Goal: Information Seeking & Learning: Learn about a topic

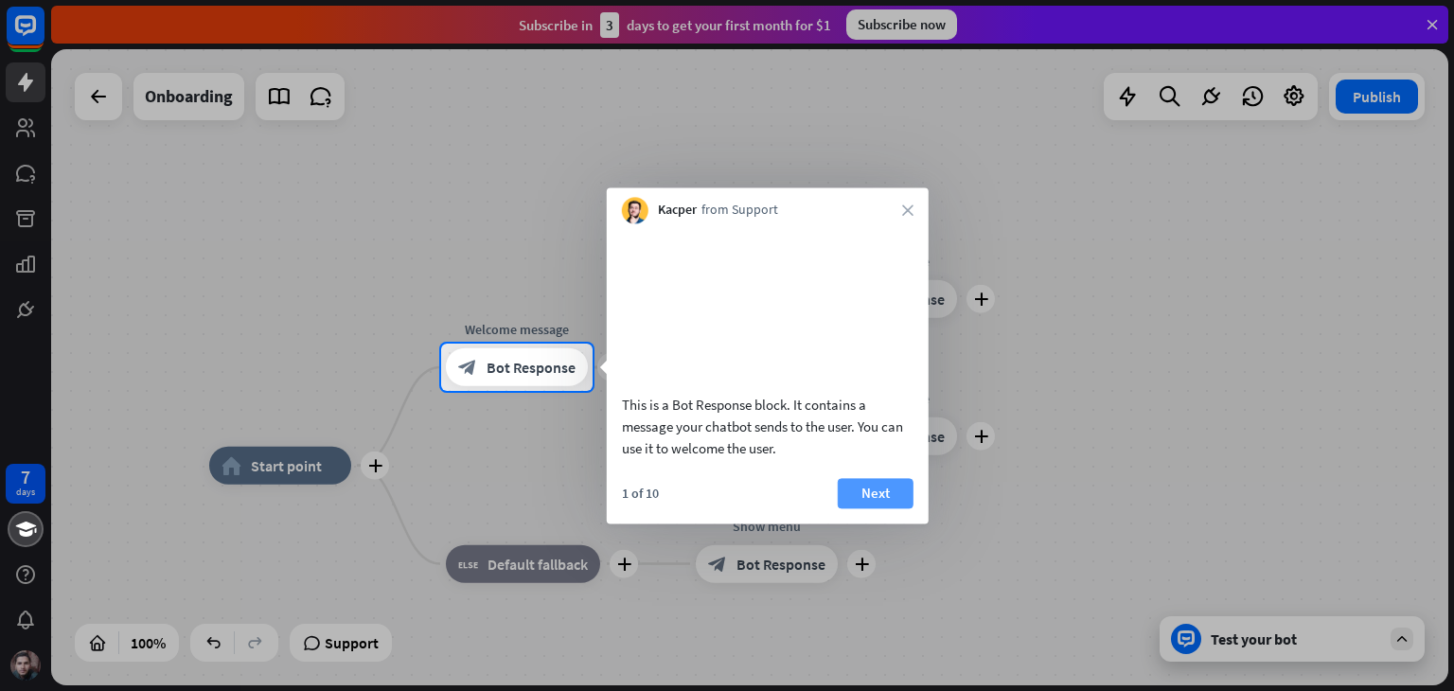
click at [856, 508] on button "Next" at bounding box center [876, 493] width 76 height 30
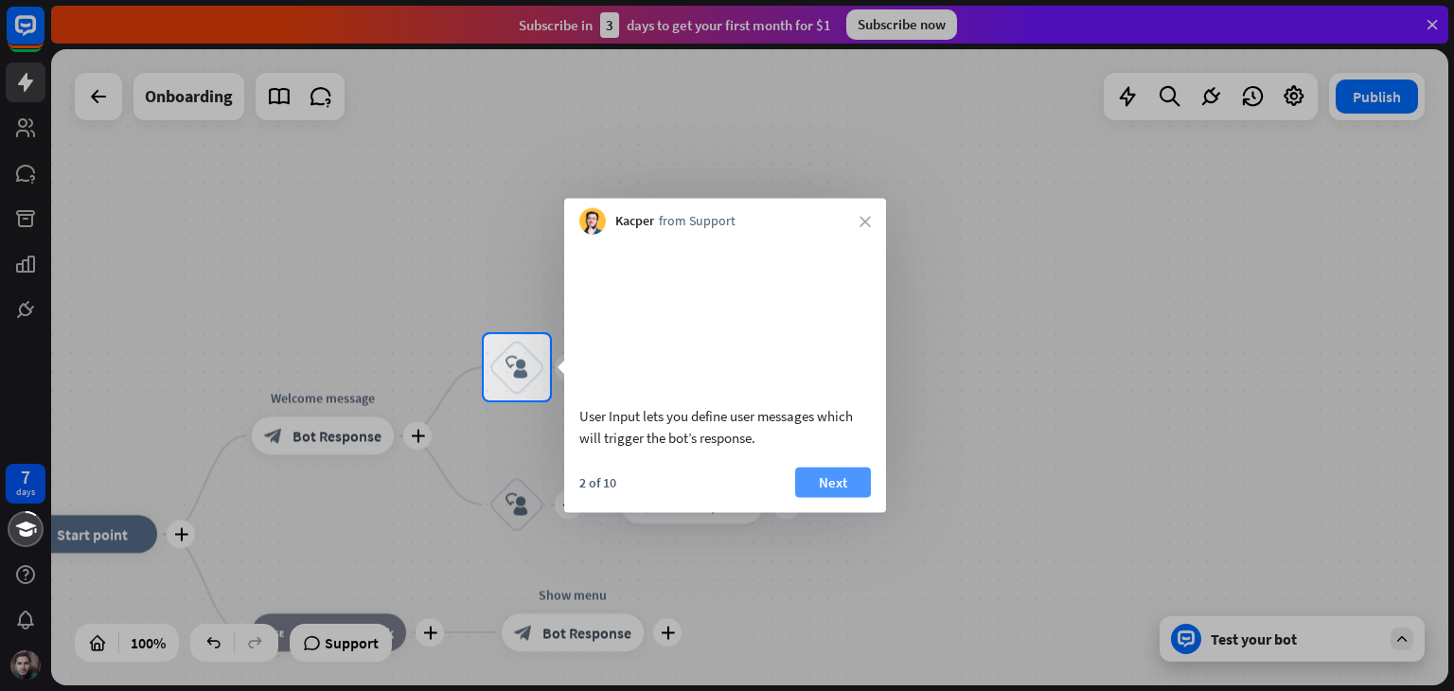
click at [823, 497] on button "Next" at bounding box center [833, 482] width 76 height 30
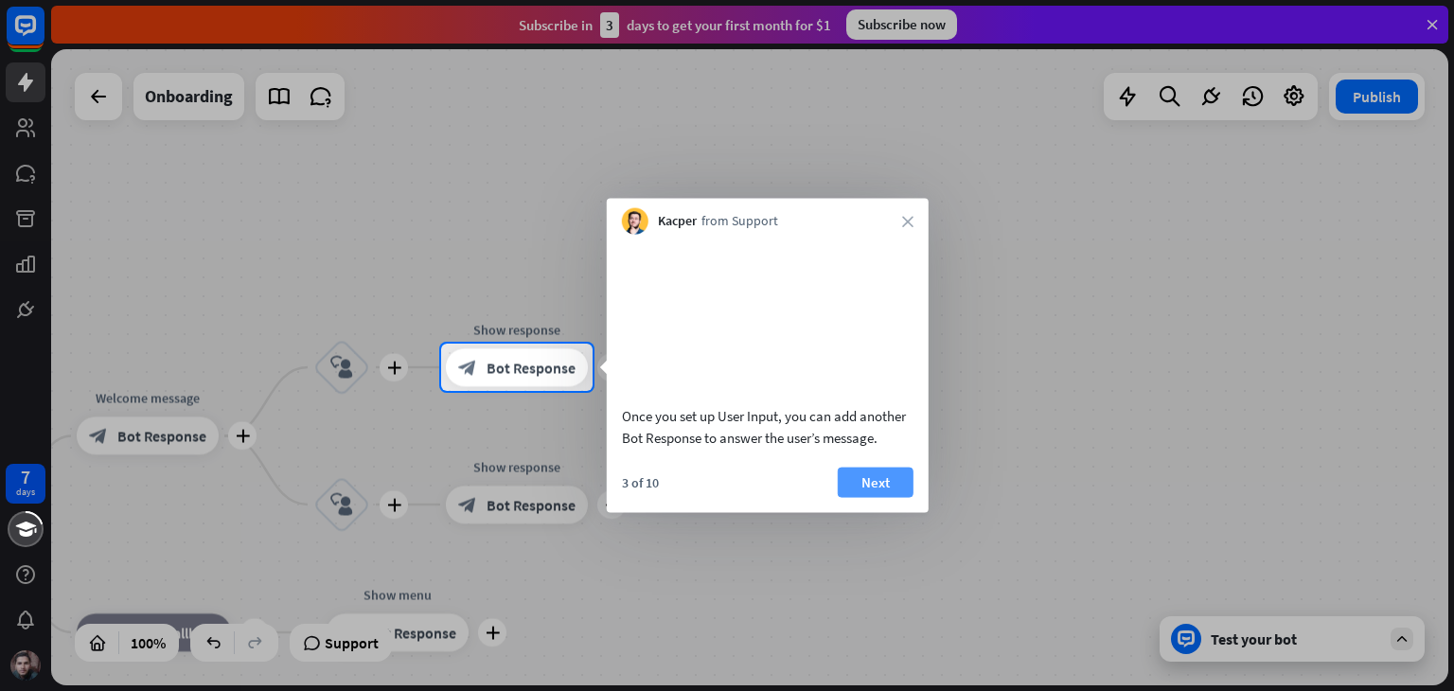
click at [863, 497] on button "Next" at bounding box center [876, 482] width 76 height 30
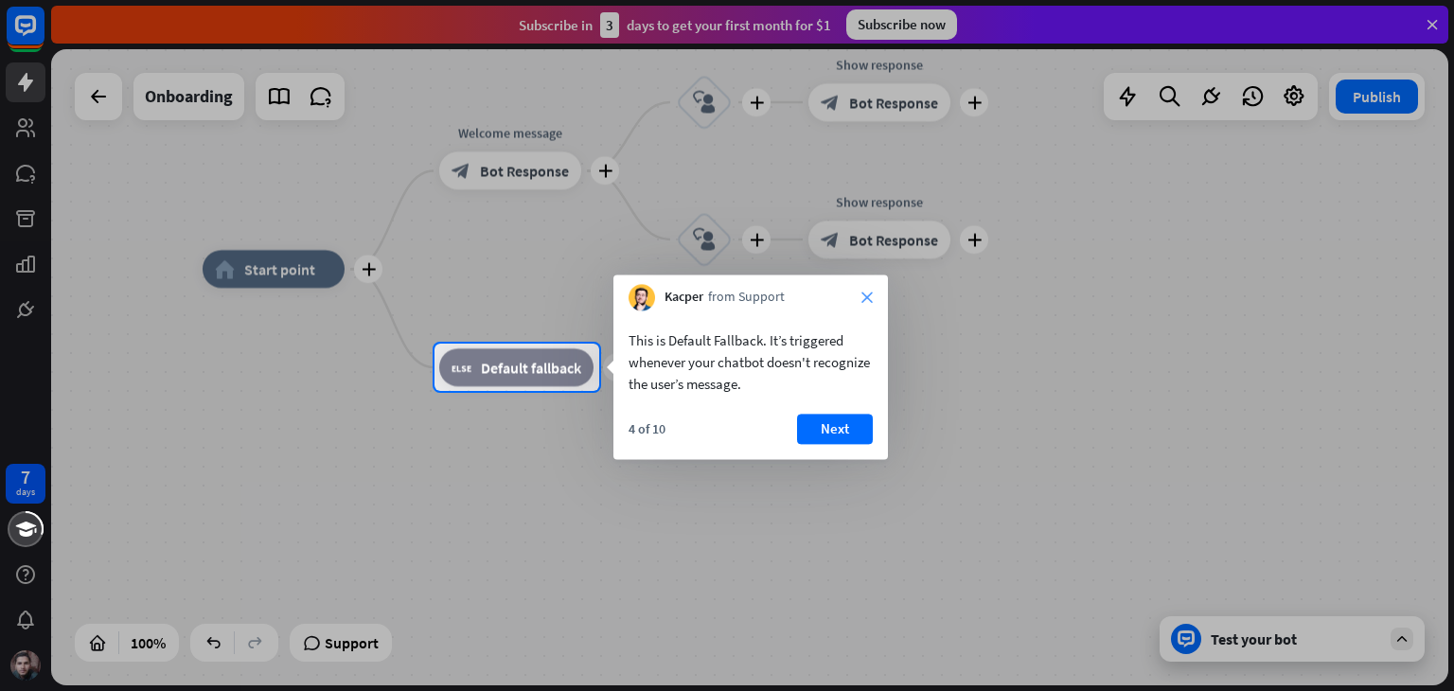
click at [863, 299] on icon "close" at bounding box center [866, 297] width 11 height 11
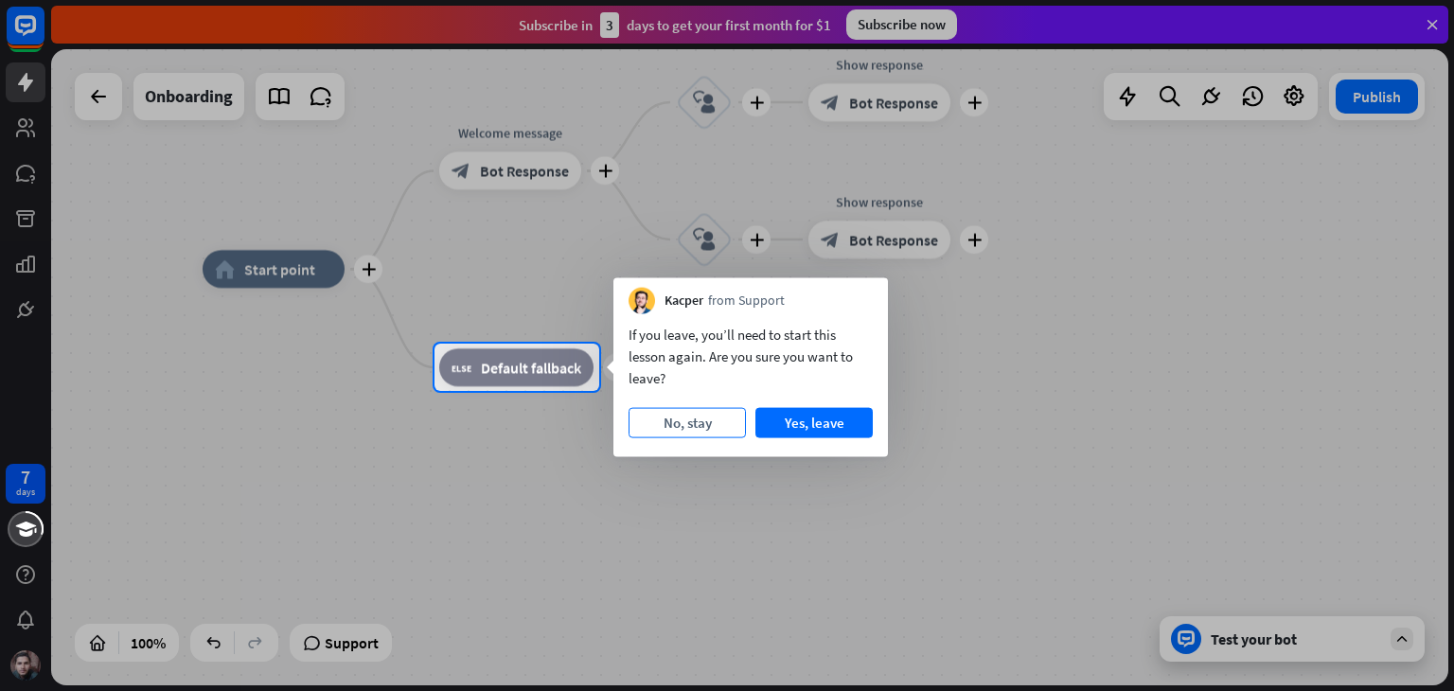
click at [688, 425] on button "No, stay" at bounding box center [686, 423] width 117 height 30
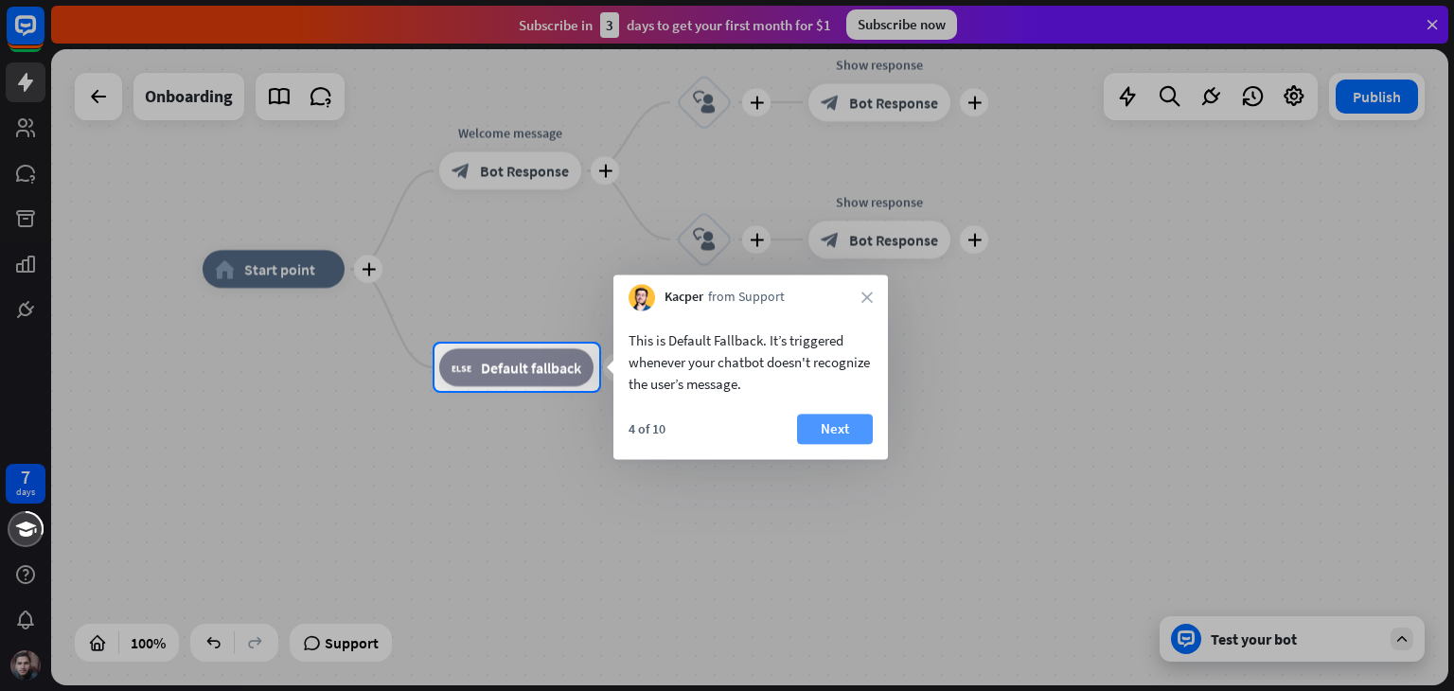
click at [838, 426] on button "Next" at bounding box center [835, 429] width 76 height 30
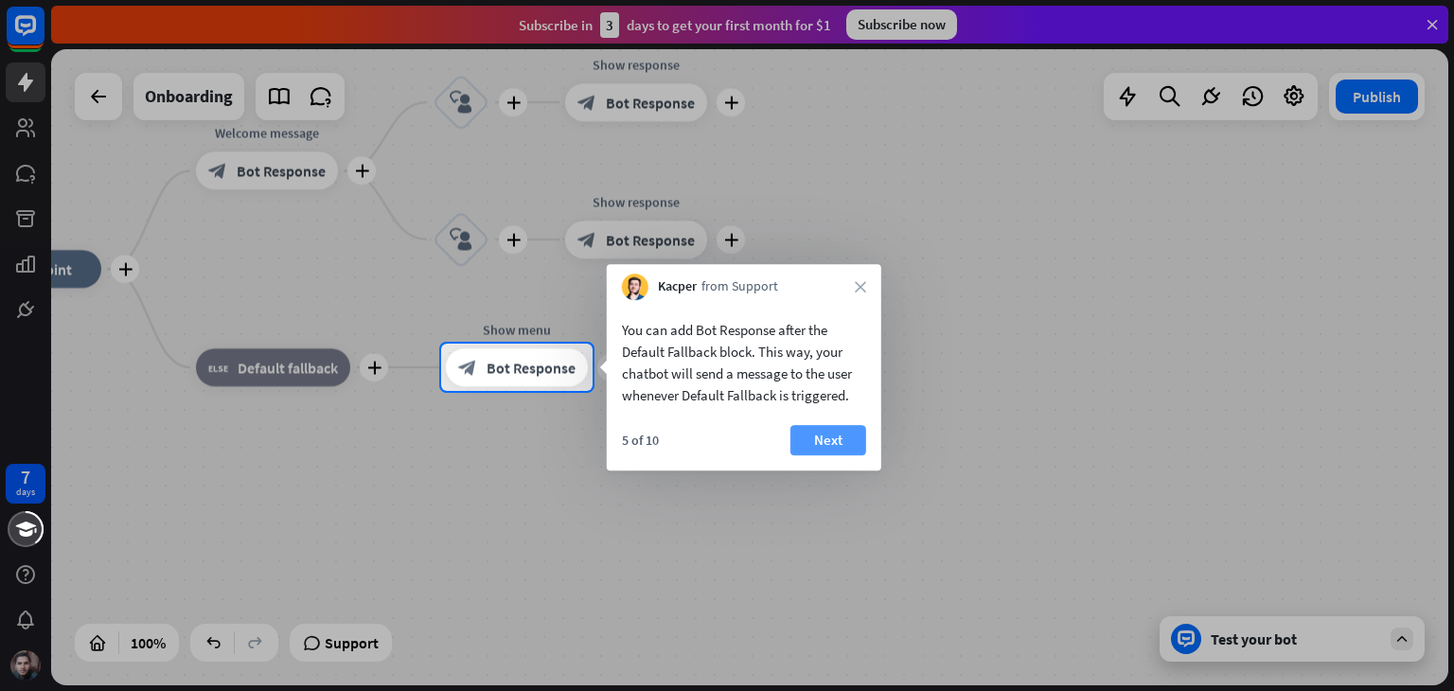
click at [825, 434] on button "Next" at bounding box center [828, 440] width 76 height 30
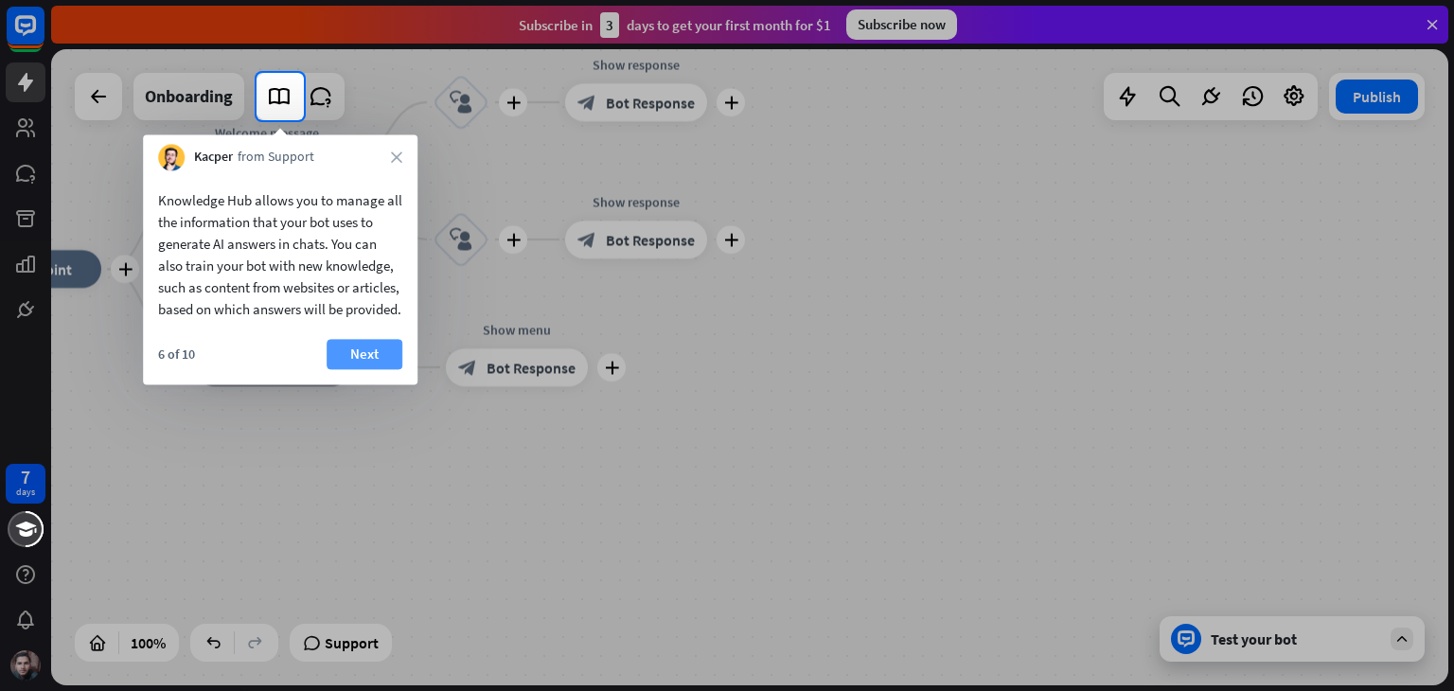
click at [394, 363] on button "Next" at bounding box center [365, 354] width 76 height 30
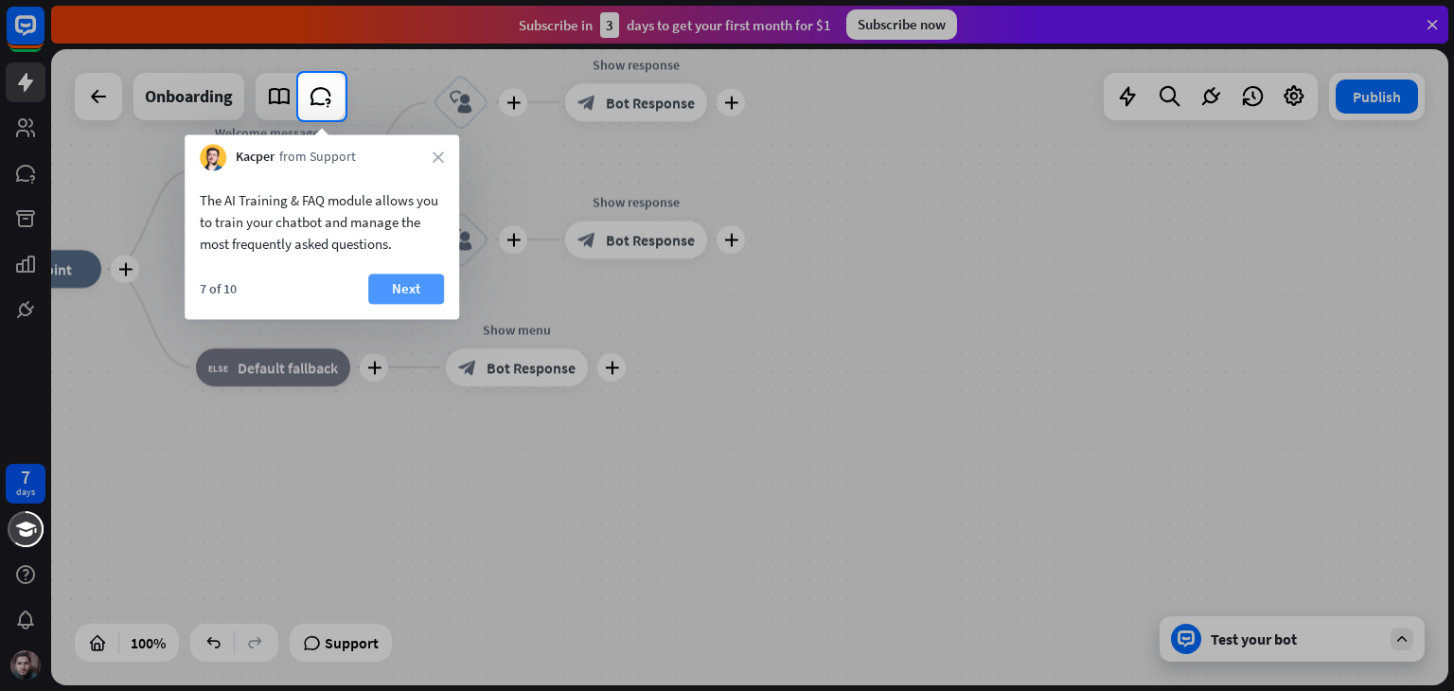
click at [413, 283] on button "Next" at bounding box center [406, 289] width 76 height 30
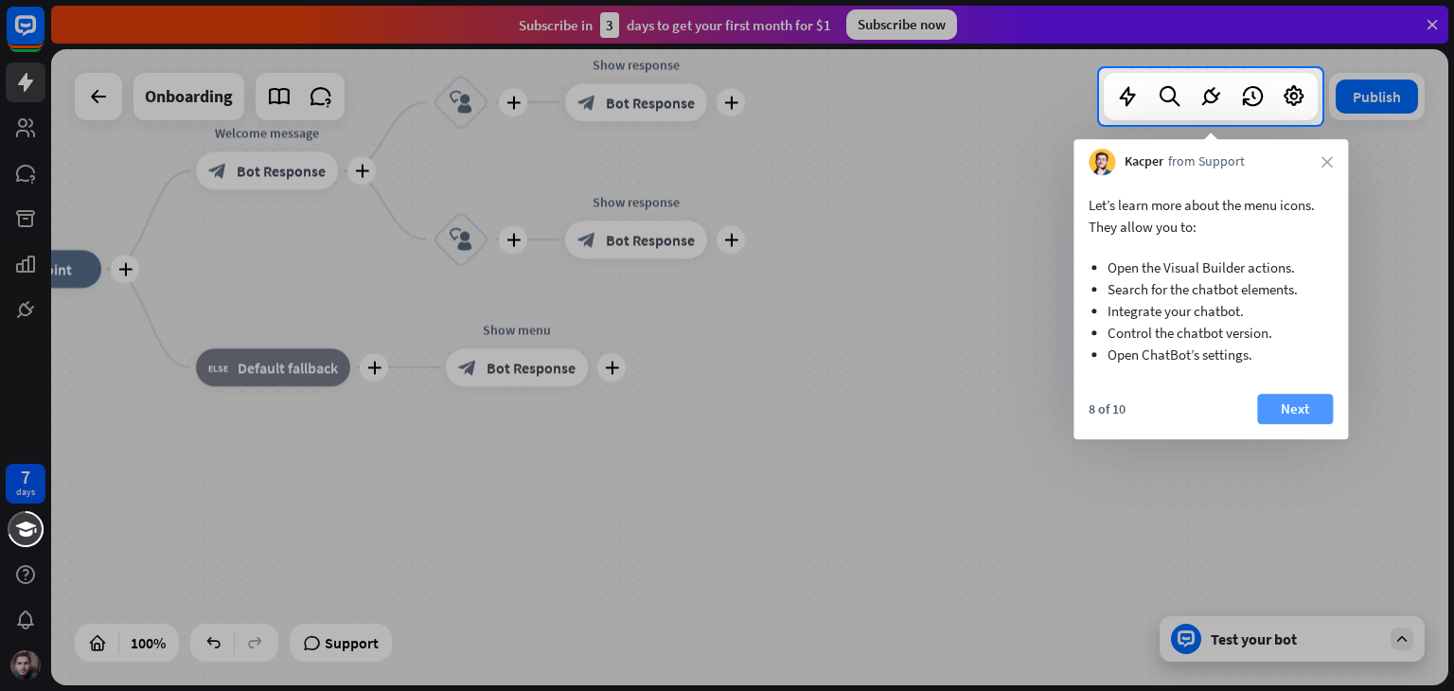
click at [1283, 403] on button "Next" at bounding box center [1295, 409] width 76 height 30
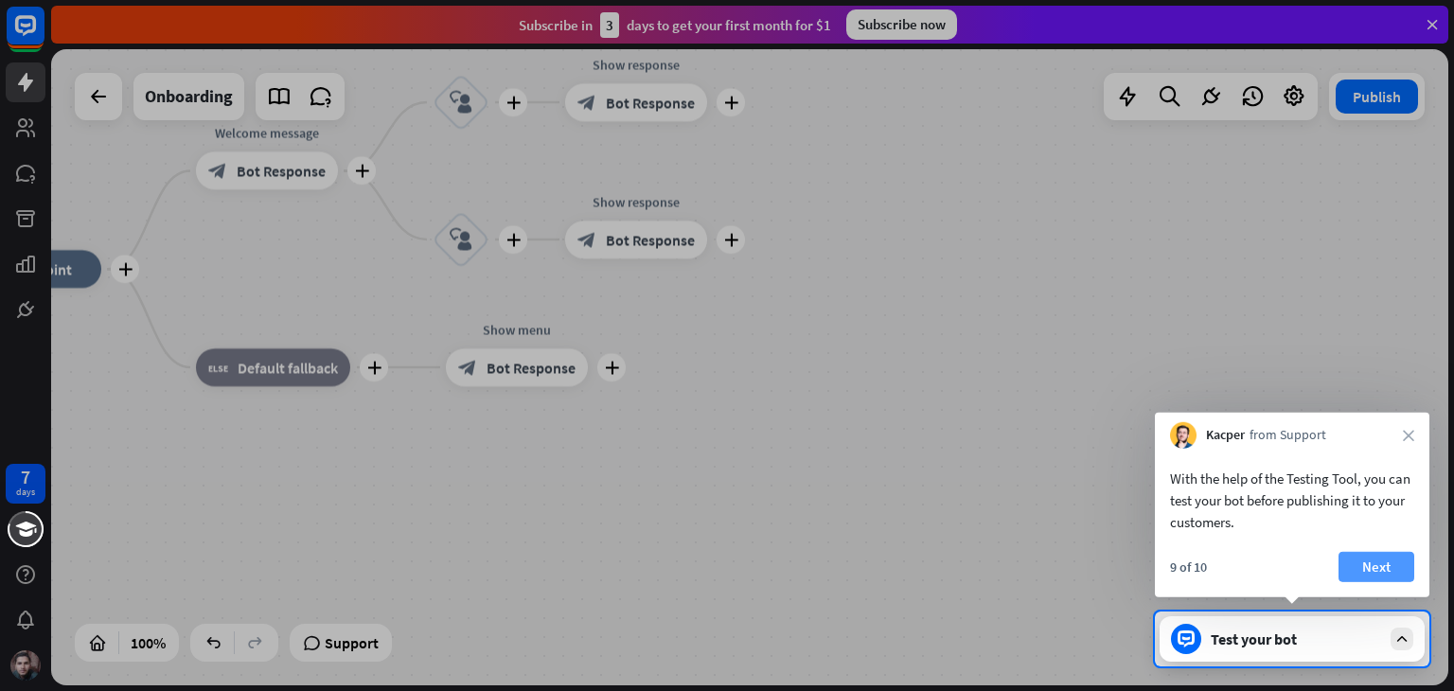
click at [1383, 561] on button "Next" at bounding box center [1376, 567] width 76 height 30
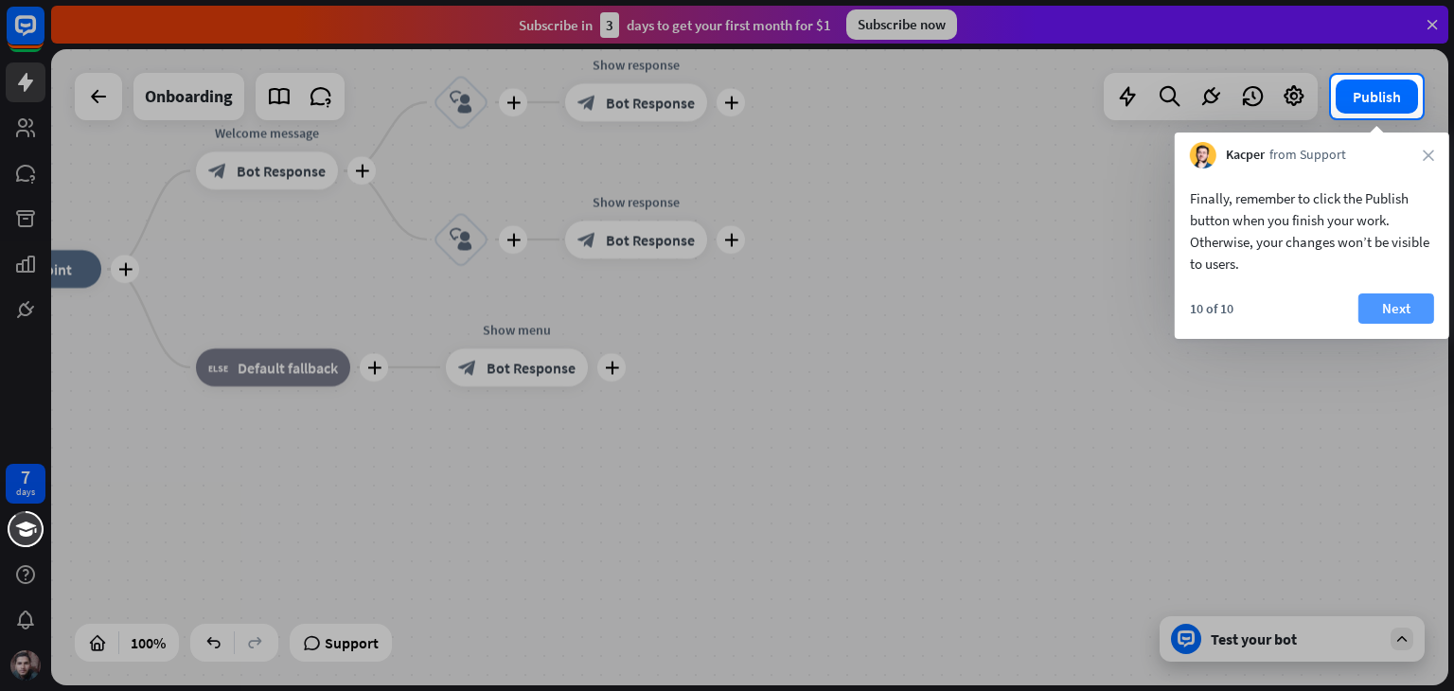
click at [1390, 296] on button "Next" at bounding box center [1396, 308] width 76 height 30
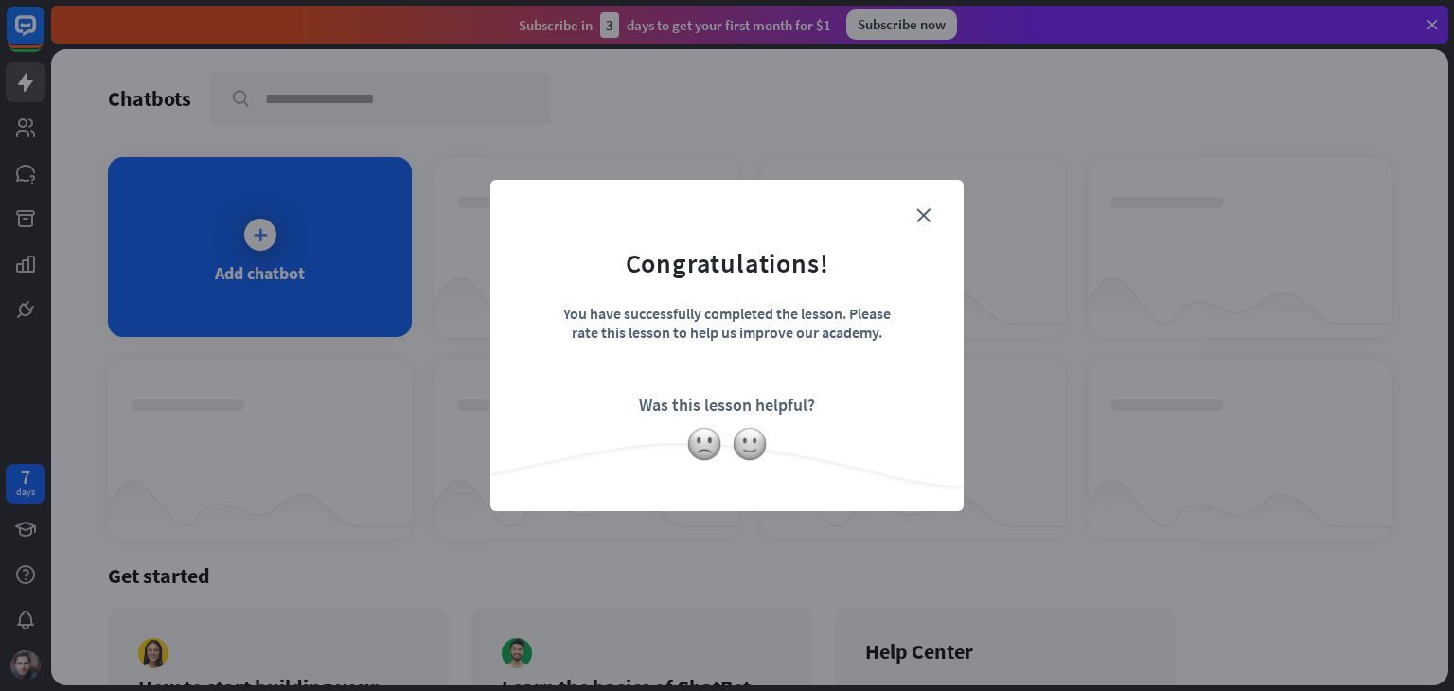
click at [726, 442] on div at bounding box center [726, 444] width 473 height 36
click at [745, 442] on img at bounding box center [750, 444] width 36 height 36
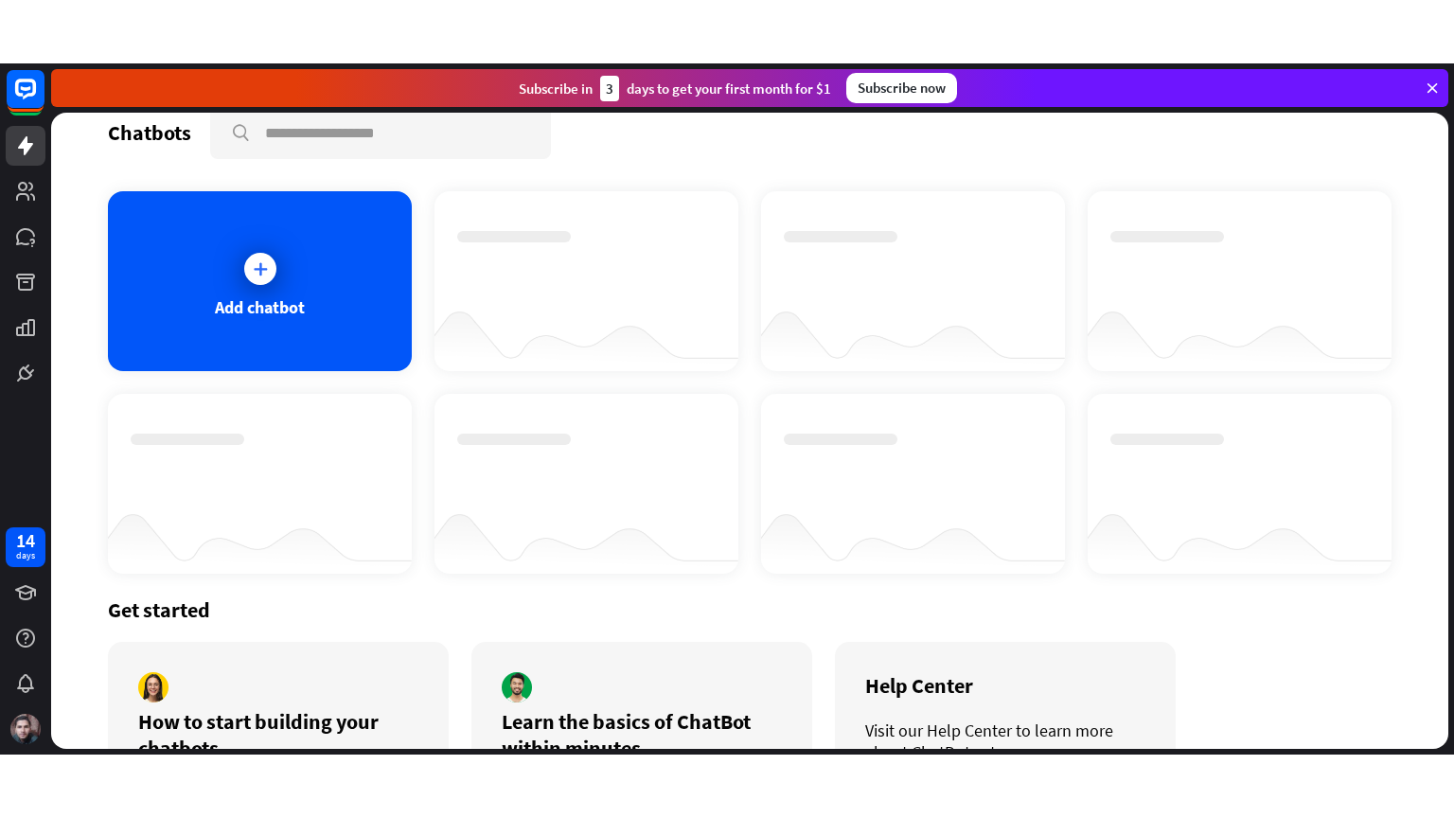
scroll to position [152, 0]
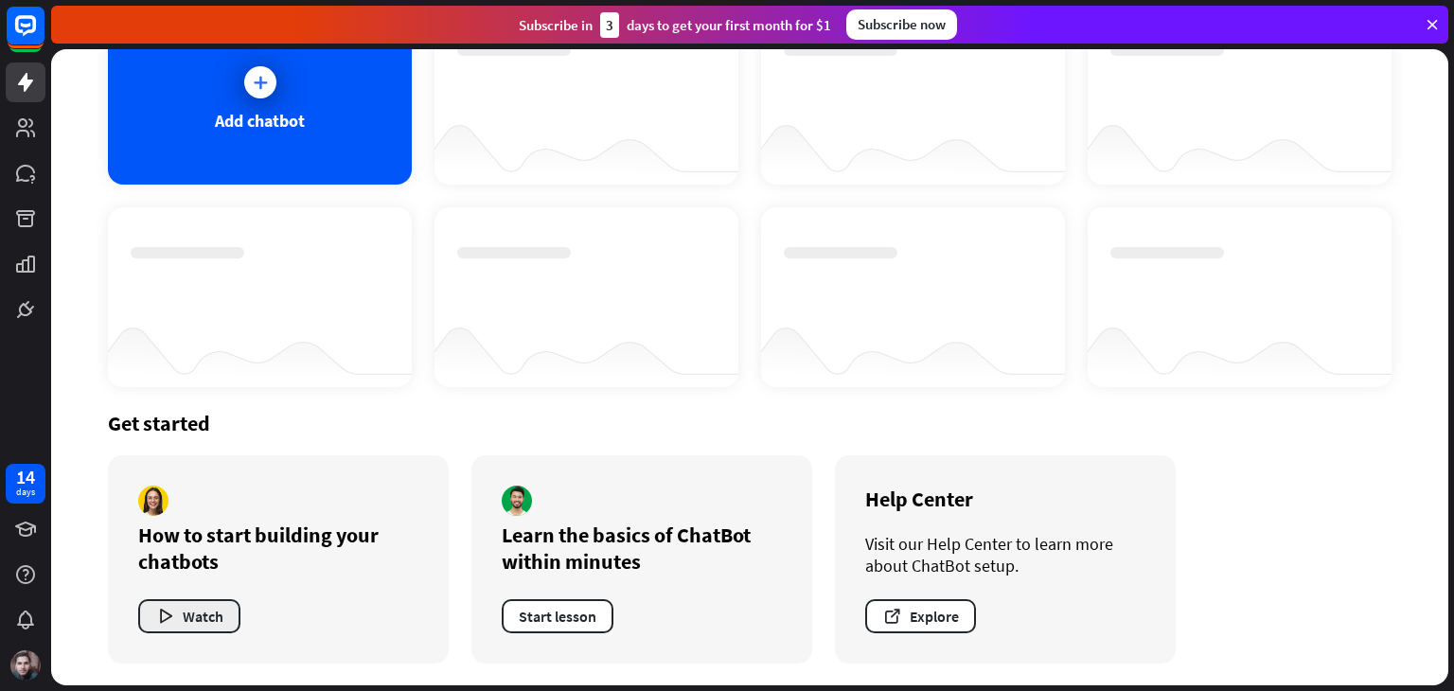
click at [200, 614] on button "Watch" at bounding box center [189, 616] width 102 height 34
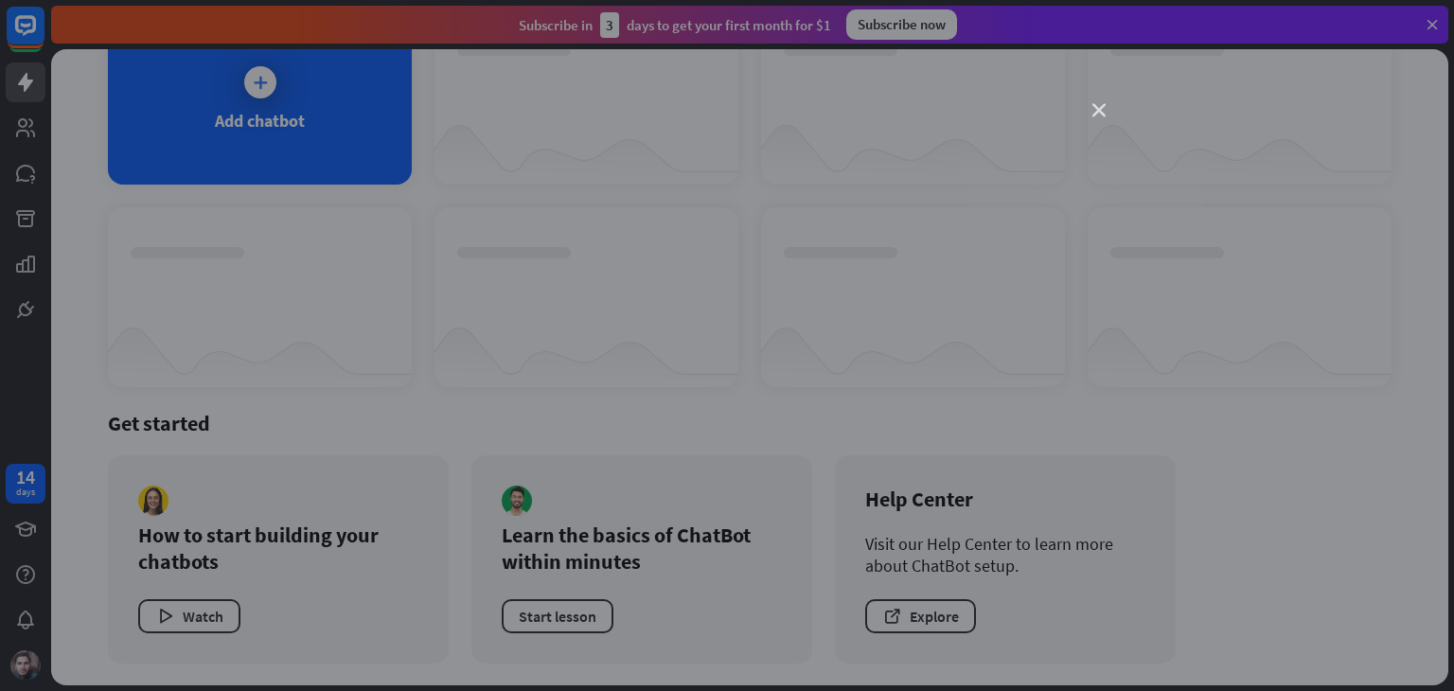
click at [1102, 110] on icon "close" at bounding box center [1098, 110] width 13 height 13
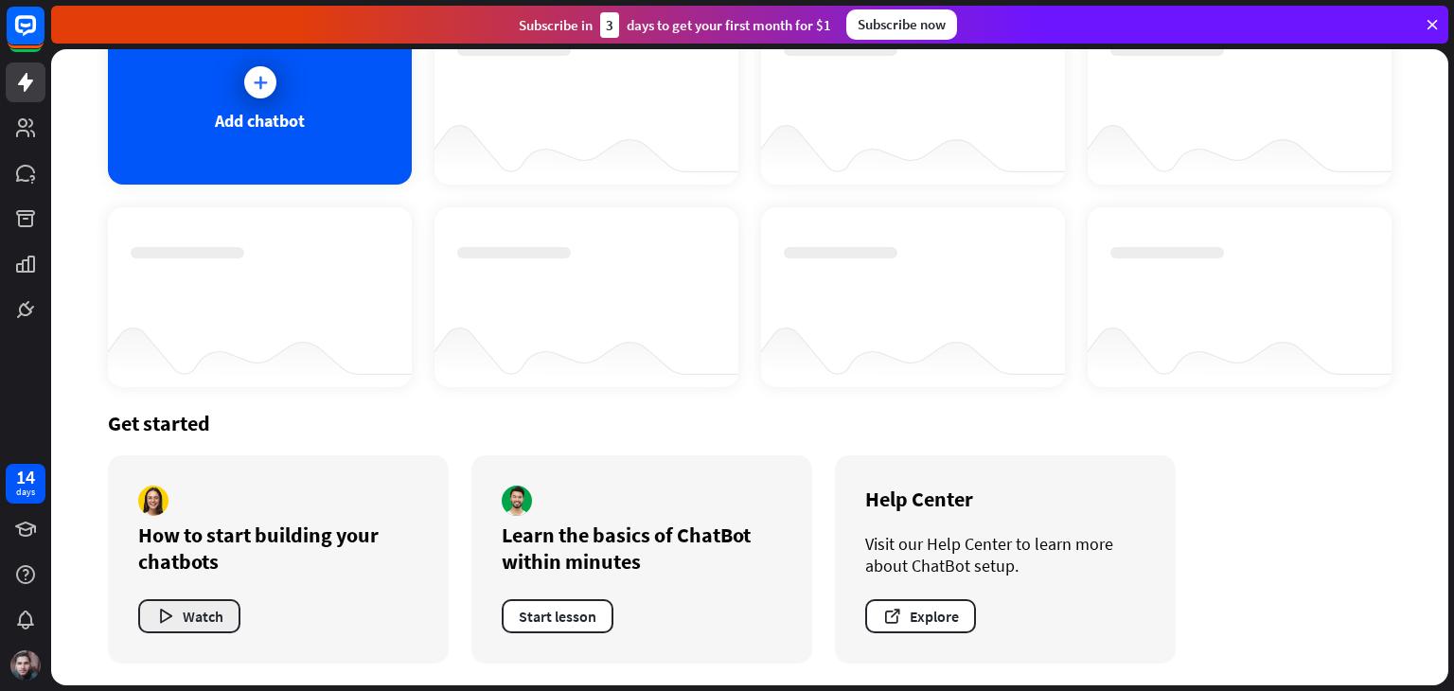
click at [197, 615] on button "Watch" at bounding box center [189, 616] width 102 height 34
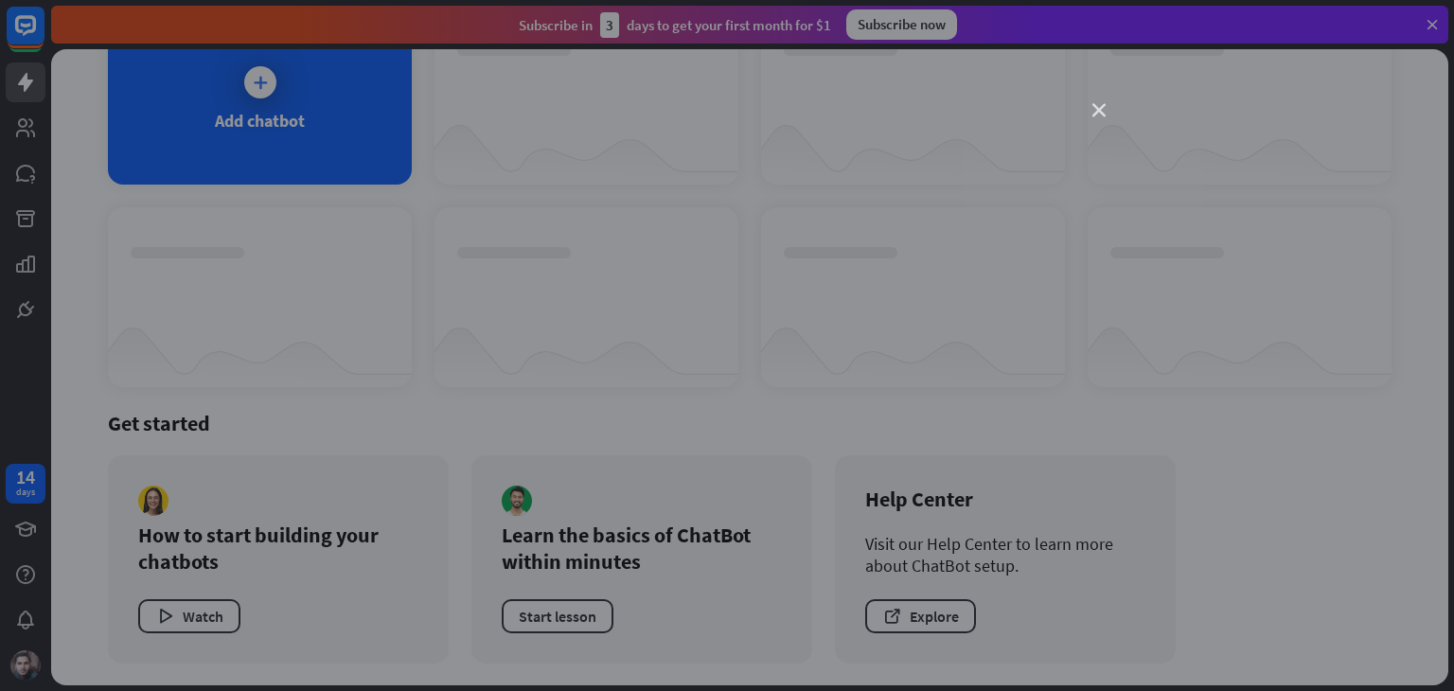
click at [1098, 115] on icon "close" at bounding box center [1098, 110] width 13 height 13
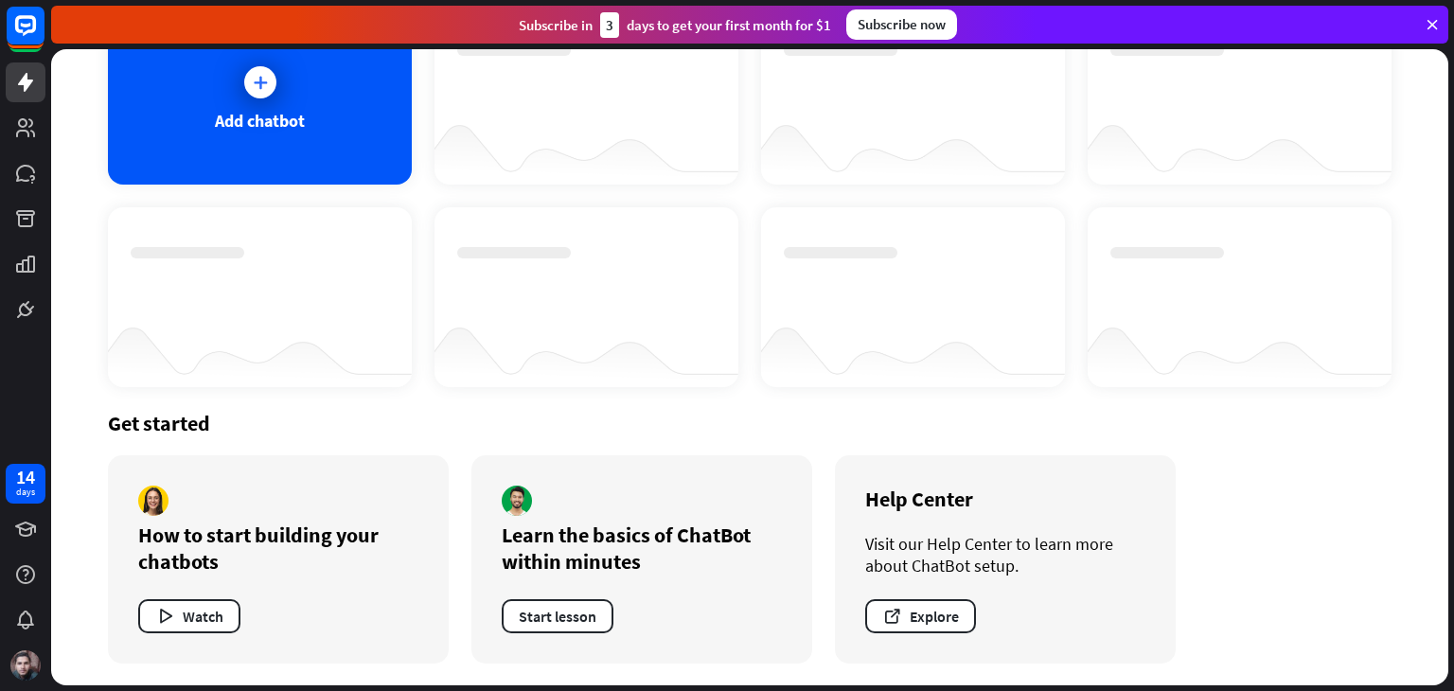
click at [789, 270] on div at bounding box center [913, 280] width 258 height 66
